Goal: Task Accomplishment & Management: Manage account settings

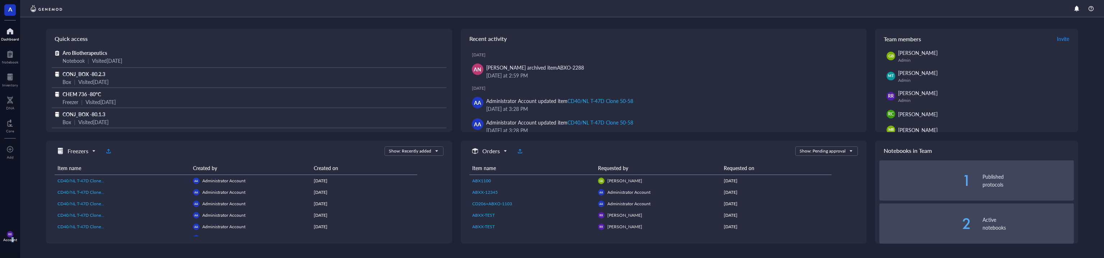
click at [13, 242] on div "Account" at bounding box center [10, 240] width 14 height 4
click at [59, 213] on link "Account settings" at bounding box center [50, 210] width 47 height 13
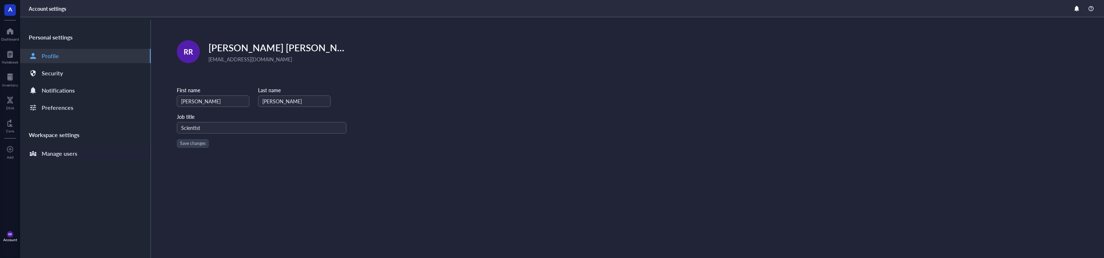
click at [74, 158] on div "Manage users" at bounding box center [60, 154] width 36 height 10
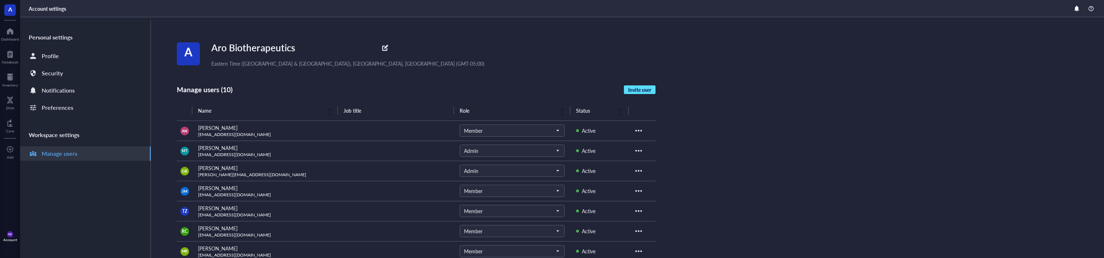
click at [642, 89] on span "Invite user" at bounding box center [639, 90] width 23 height 6
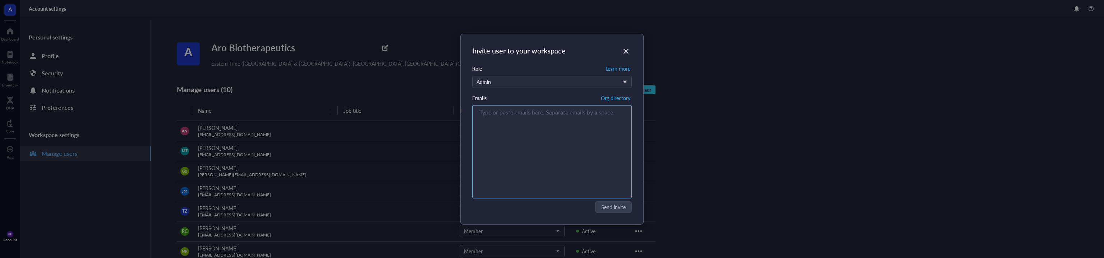
click at [511, 141] on div "Type or paste emails here. Separate emails by a space." at bounding box center [552, 152] width 153 height 90
click at [542, 82] on div "Admin" at bounding box center [548, 82] width 143 height 8
type input "[EMAIL_ADDRESS][DOMAIN_NAME]"
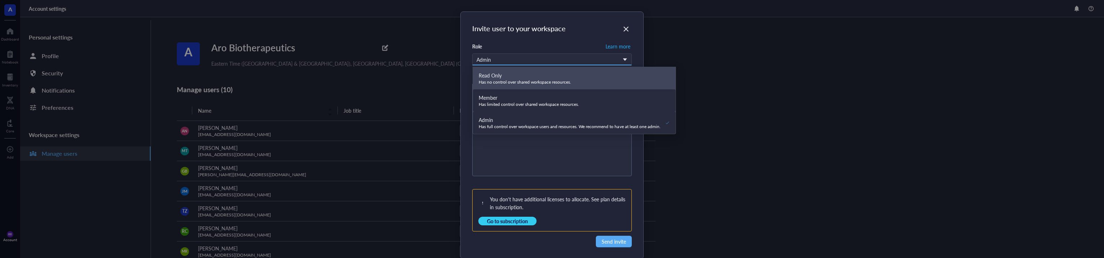
click at [542, 101] on div "Member" at bounding box center [529, 98] width 101 height 8
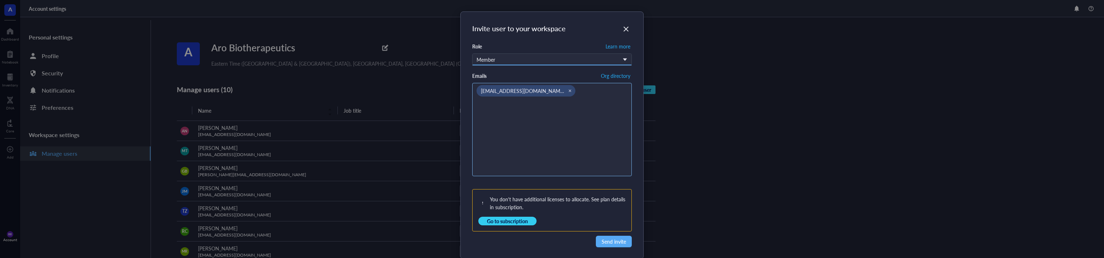
click at [609, 153] on div "[EMAIL_ADDRESS][DOMAIN_NAME]" at bounding box center [552, 130] width 153 height 90
click at [610, 243] on span "Send invite" at bounding box center [614, 242] width 24 height 8
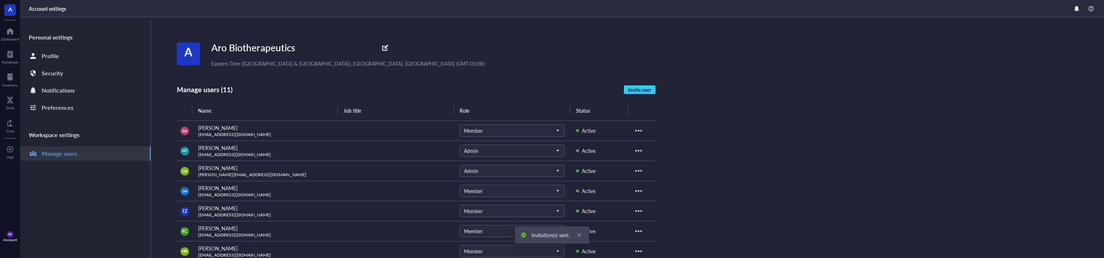
scroll to position [127, 0]
